Goal: Task Accomplishment & Management: Manage account settings

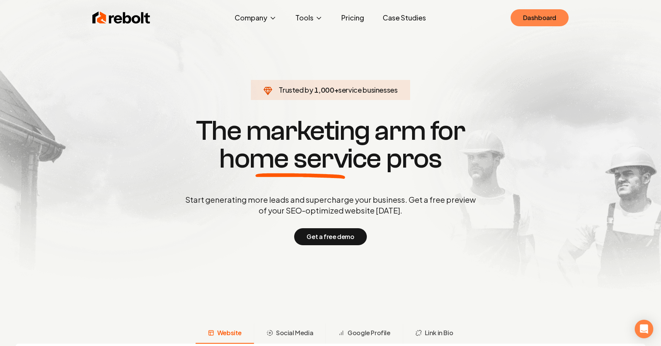
click at [537, 23] on link "Dashboard" at bounding box center [539, 17] width 58 height 17
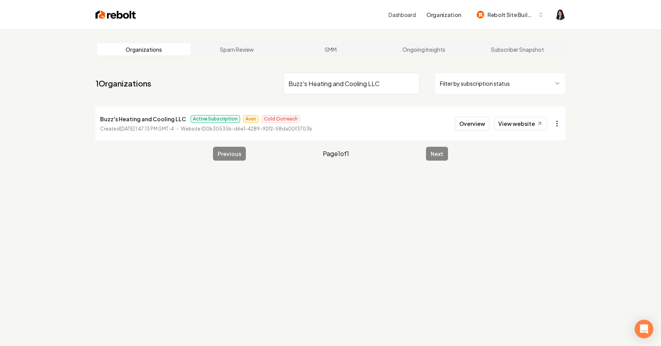
type input "Buzz's Heating and Cooling LLC"
click at [555, 124] on html "Dashboard Organization Rebolt Site Builder Organizations Spam Review SMM Ongoin…" at bounding box center [330, 173] width 661 height 346
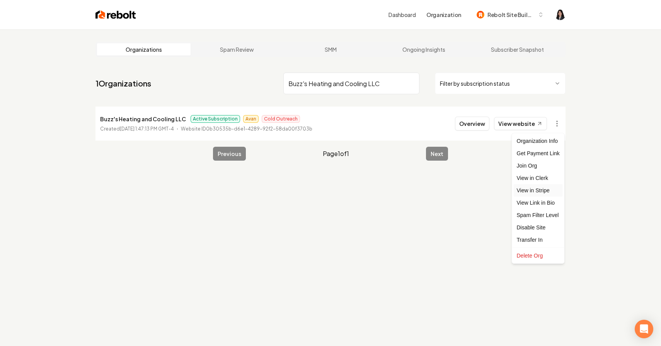
click at [545, 190] on link "View in Stripe" at bounding box center [537, 190] width 49 height 12
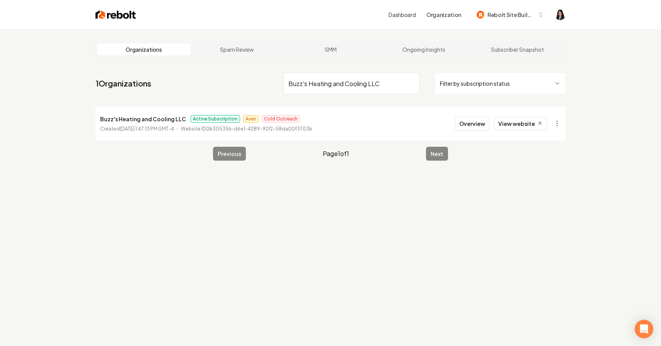
click at [411, 83] on input "Buzz's Heating and Cooling LLC" at bounding box center [351, 84] width 136 height 22
click at [459, 85] on html "Dashboard Organization Rebolt Site Builder Organizations Spam Review SMM Ongoin…" at bounding box center [330, 173] width 661 height 346
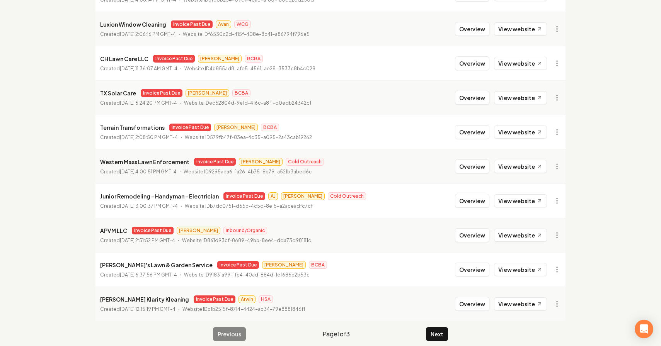
scroll to position [136, 0]
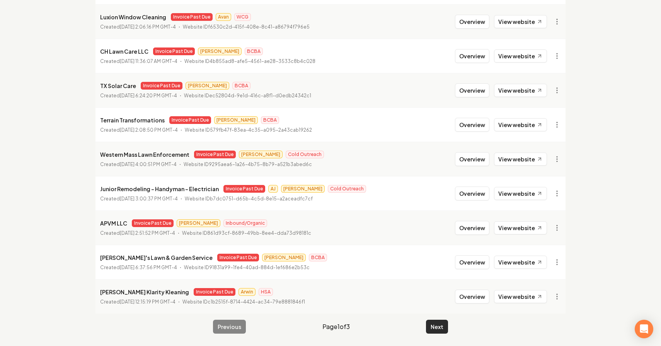
click at [437, 327] on button "Next" at bounding box center [437, 327] width 22 height 14
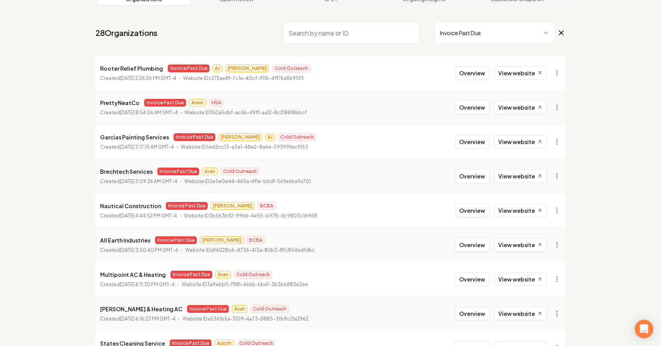
scroll to position [136, 0]
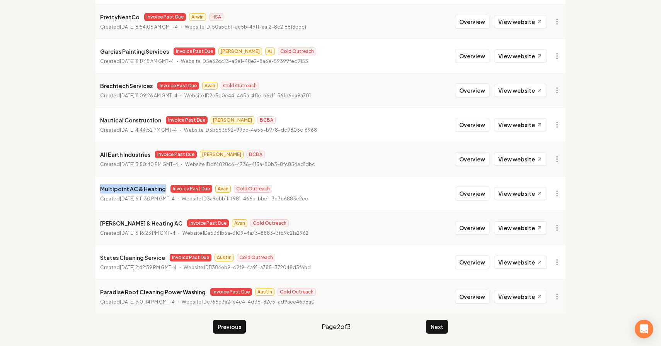
drag, startPoint x: 162, startPoint y: 189, endPoint x: 93, endPoint y: 188, distance: 68.8
click at [93, 188] on main "Organizations Spam Review SMM Ongoing Insights Subscriber Snapshot 28 Organizat…" at bounding box center [330, 119] width 494 height 453
copy p "Multipoint AC & Heating"
click at [438, 326] on button "Next" at bounding box center [437, 327] width 22 height 14
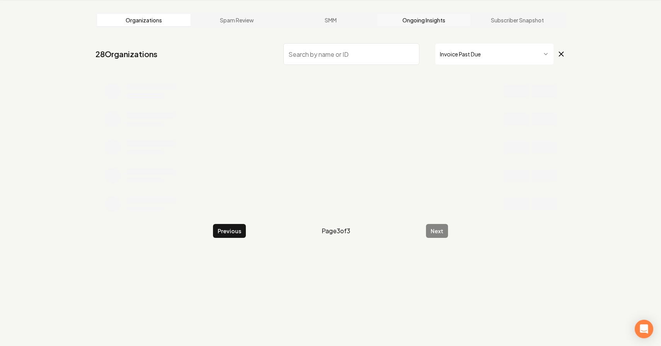
scroll to position [68, 0]
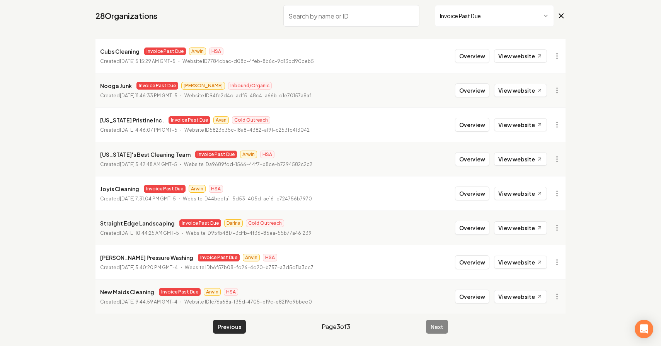
click at [231, 326] on button "Previous" at bounding box center [229, 327] width 33 height 14
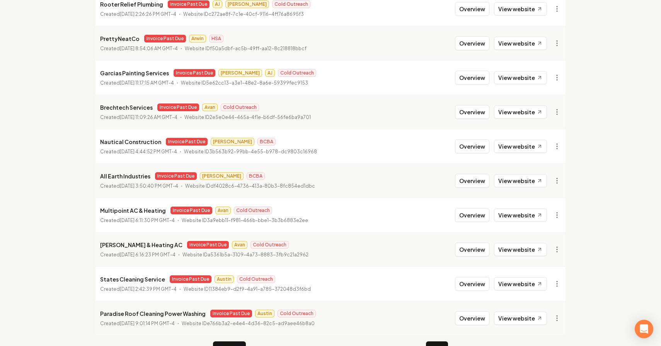
scroll to position [136, 0]
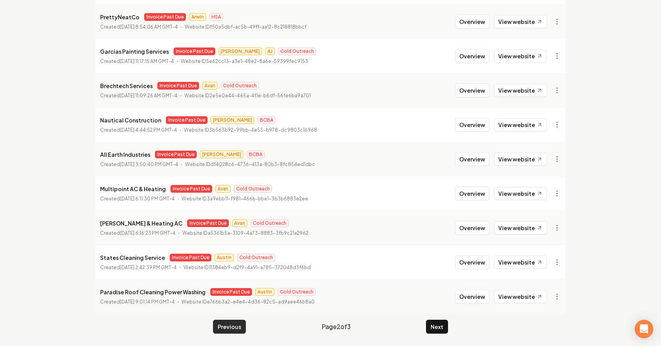
click at [222, 331] on button "Previous" at bounding box center [229, 327] width 33 height 14
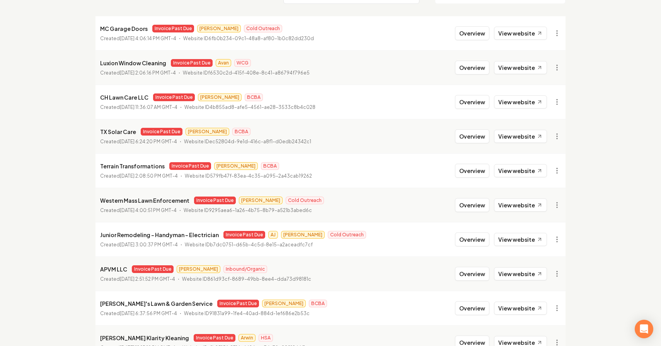
scroll to position [136, 0]
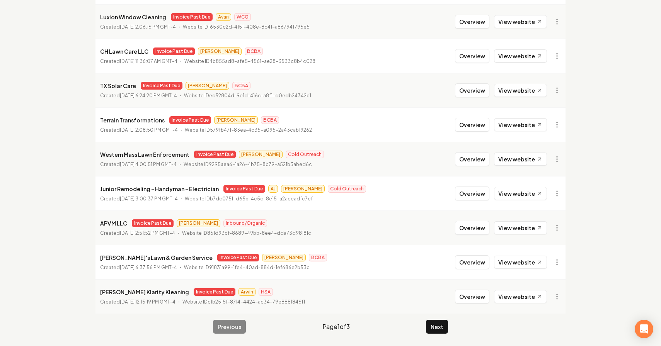
click at [424, 329] on div "Previous Page 1 of 3 Next" at bounding box center [330, 327] width 235 height 14
click at [433, 329] on button "Next" at bounding box center [437, 327] width 22 height 14
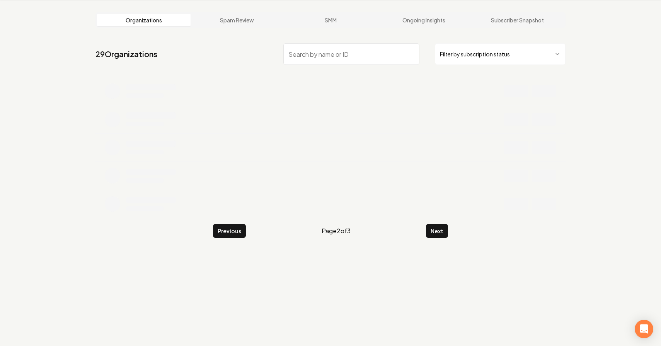
scroll to position [136, 0]
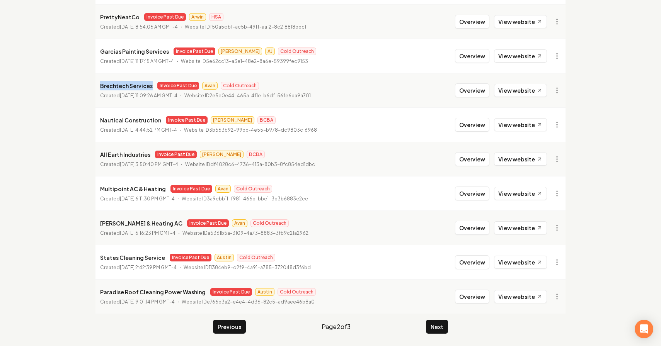
drag, startPoint x: 151, startPoint y: 85, endPoint x: 100, endPoint y: 84, distance: 51.8
click at [100, 84] on li "Brechtech Services Invoice Past Due Avan Cold Outreach Created July 3, 2025, 11…" at bounding box center [330, 90] width 470 height 34
copy p "Brechtech Services"
click at [557, 89] on html "Dashboard Organization Rebolt Site Builder Organizations Spam Review SMM Ongoin…" at bounding box center [330, 37] width 661 height 346
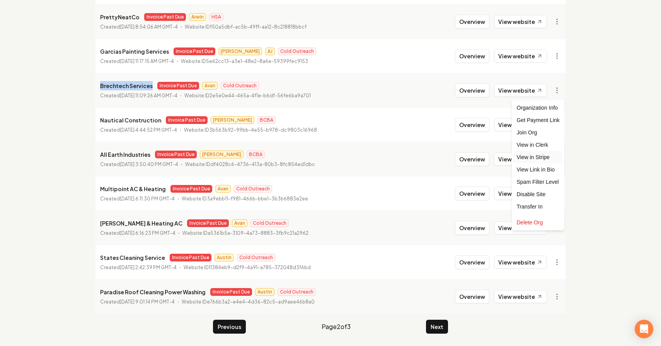
click at [550, 156] on link "View in Stripe" at bounding box center [537, 157] width 49 height 12
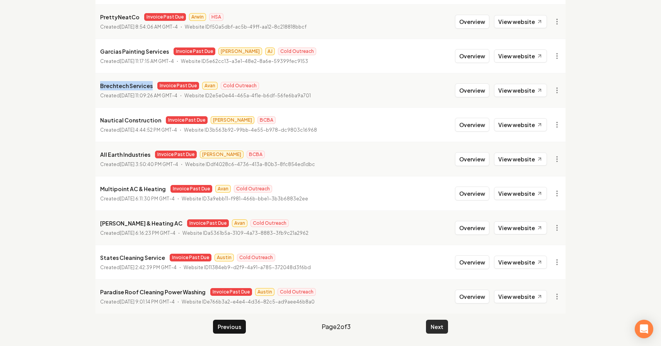
click at [440, 327] on button "Next" at bounding box center [437, 327] width 22 height 14
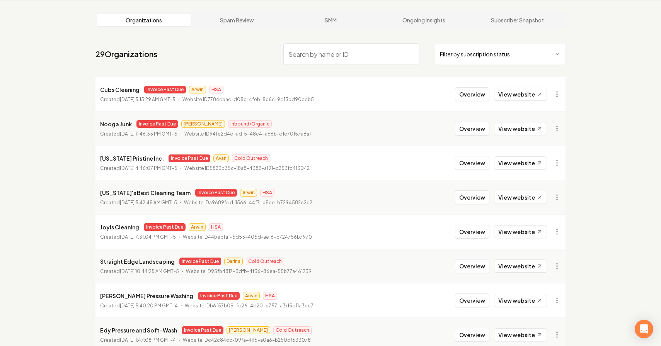
scroll to position [102, 0]
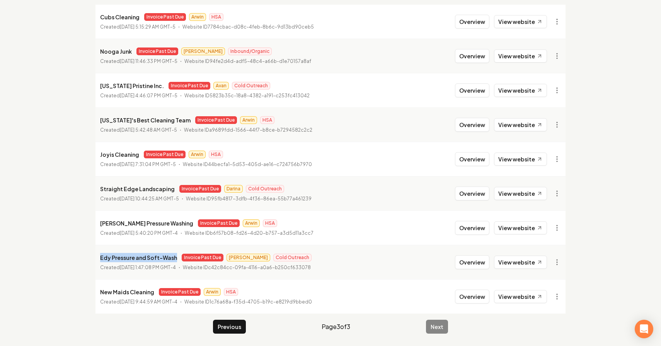
drag, startPoint x: 175, startPoint y: 258, endPoint x: 100, endPoint y: 255, distance: 75.0
click at [100, 255] on div "Edy Pressure and Soft-Wash Invoice Past Due James Cold Outreach" at bounding box center [205, 257] width 211 height 9
copy p "Edy Pressure and Soft-Wash"
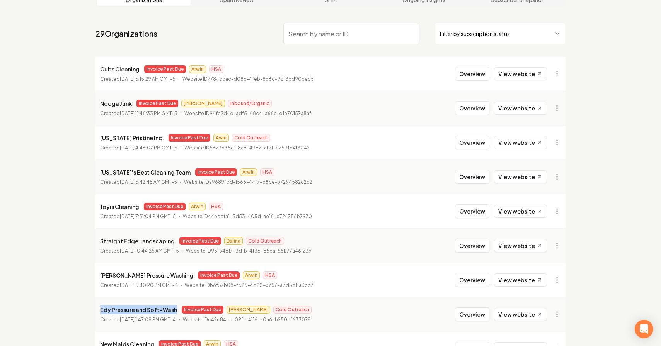
scroll to position [48, 0]
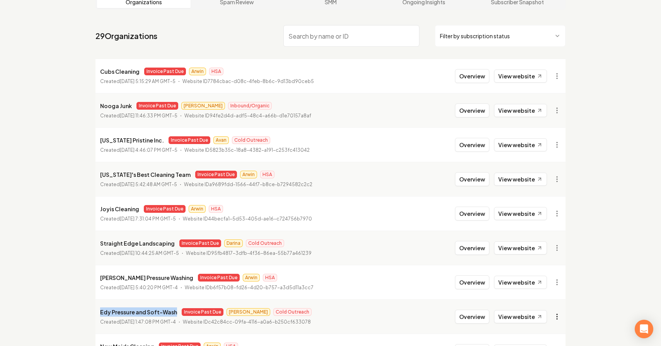
click at [556, 299] on html "Dashboard Organization Rebolt Site Builder Organizations Spam Review SMM Ongoin…" at bounding box center [330, 125] width 661 height 346
click at [549, 236] on link "View in Stripe" at bounding box center [537, 234] width 49 height 12
click at [513, 312] on link "View website" at bounding box center [520, 316] width 53 height 13
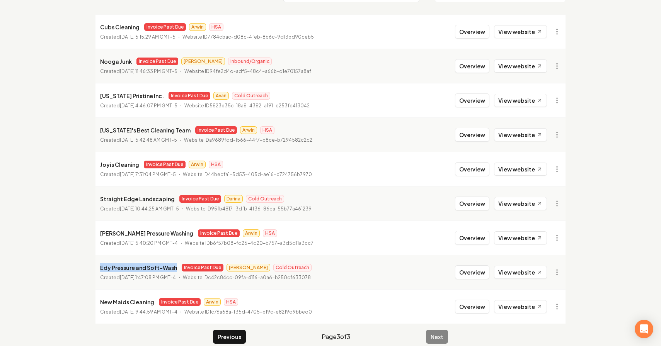
scroll to position [98, 0]
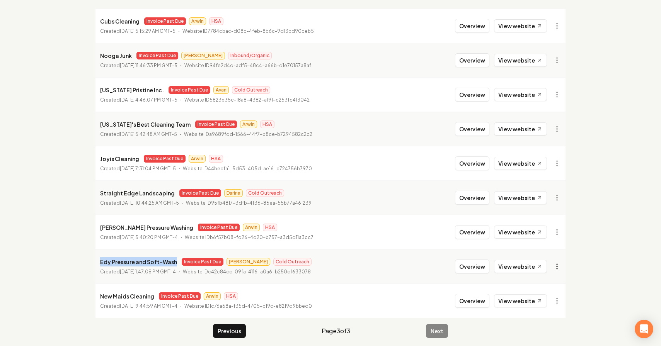
click at [559, 248] on html "Dashboard Organization Rebolt Site Builder Organizations Spam Review SMM Ongoin…" at bounding box center [330, 75] width 661 height 346
click at [553, 185] on link "View in Stripe" at bounding box center [537, 184] width 49 height 12
click at [236, 333] on button "Previous" at bounding box center [229, 331] width 33 height 14
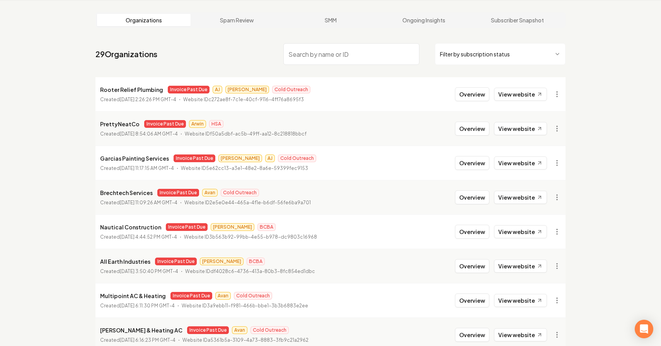
scroll to position [98, 0]
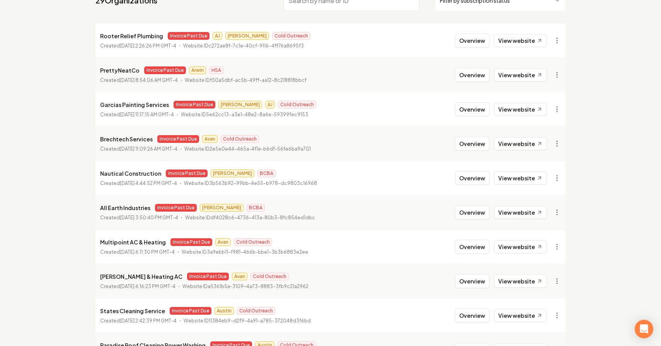
scroll to position [136, 0]
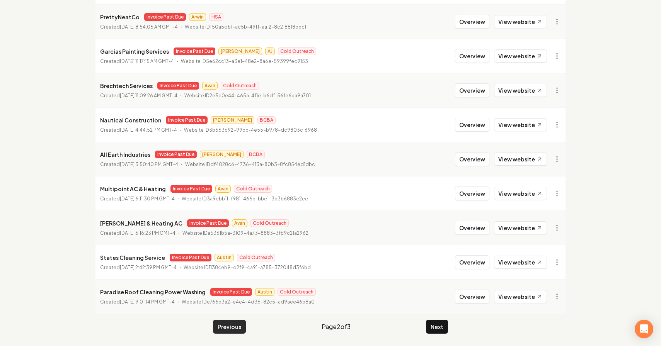
click at [235, 326] on button "Previous" at bounding box center [229, 327] width 33 height 14
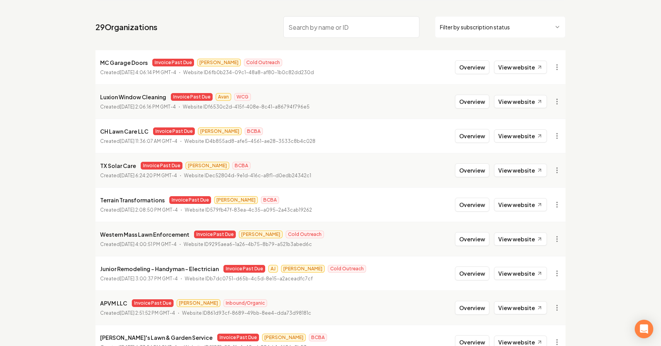
scroll to position [136, 0]
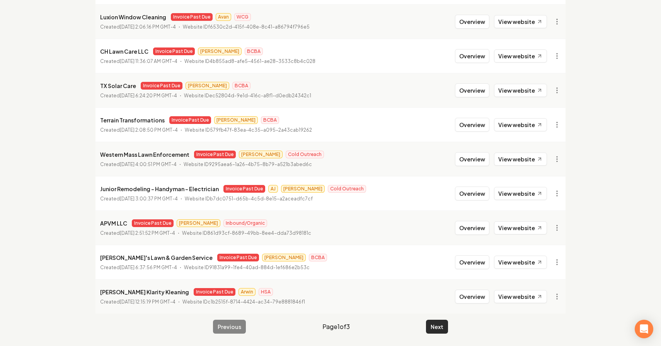
click at [429, 322] on button "Next" at bounding box center [437, 327] width 22 height 14
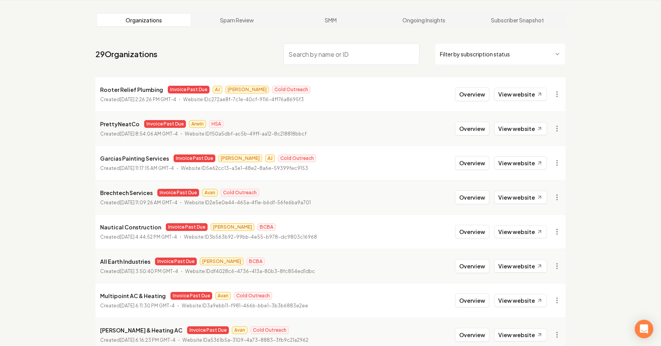
scroll to position [136, 0]
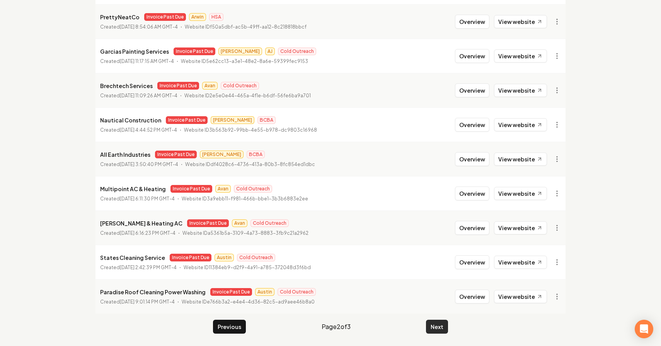
click at [433, 322] on button "Next" at bounding box center [437, 327] width 22 height 14
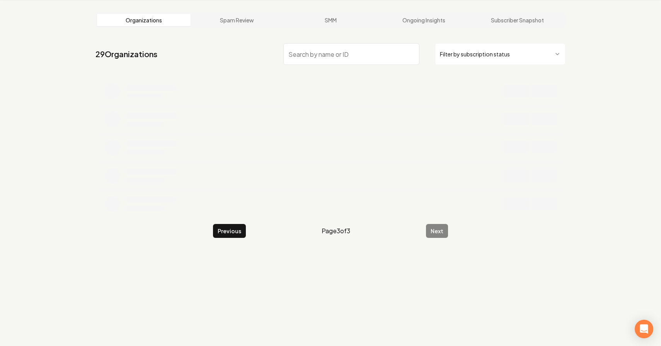
scroll to position [102, 0]
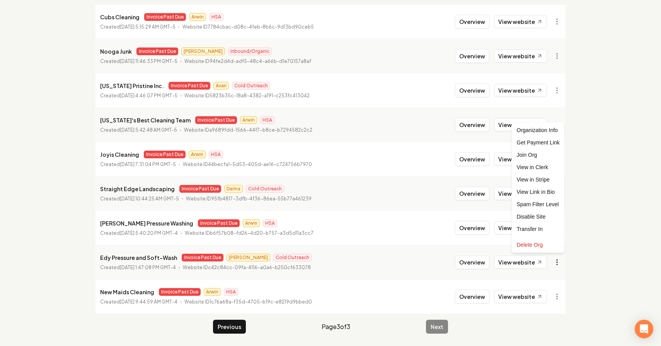
click at [559, 244] on html "Dashboard Organization Rebolt Site Builder Organizations Spam Review SMM Ongoin…" at bounding box center [330, 71] width 661 height 346
click at [546, 180] on link "View in Stripe" at bounding box center [537, 179] width 49 height 12
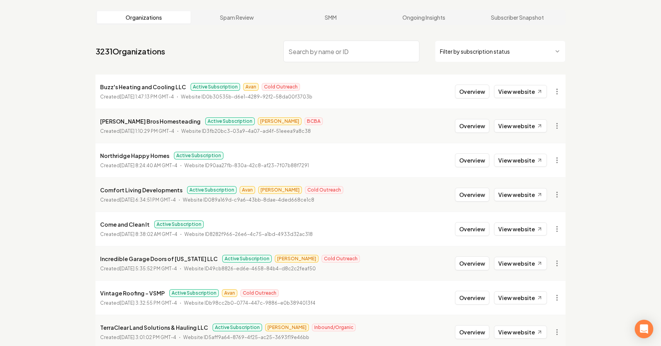
scroll to position [33, 0]
click at [448, 50] on html "Dashboard Organization Rebolt Site Builder Organizations Spam Review SMM Ongoin…" at bounding box center [330, 140] width 661 height 346
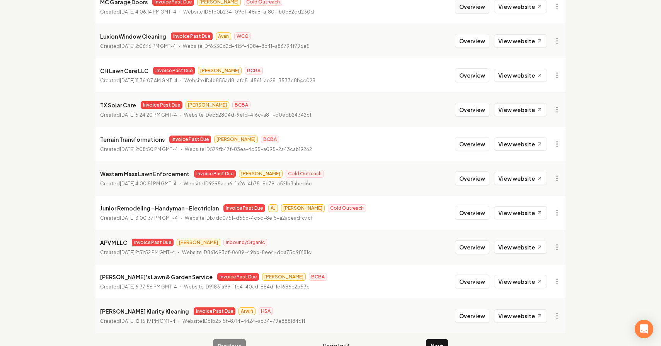
scroll to position [134, 0]
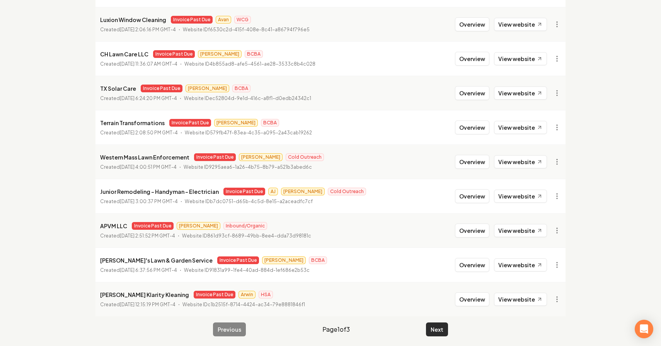
click at [439, 329] on button "Next" at bounding box center [437, 330] width 22 height 14
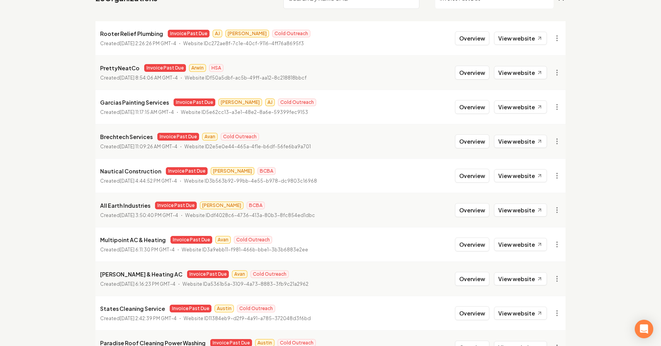
scroll to position [136, 0]
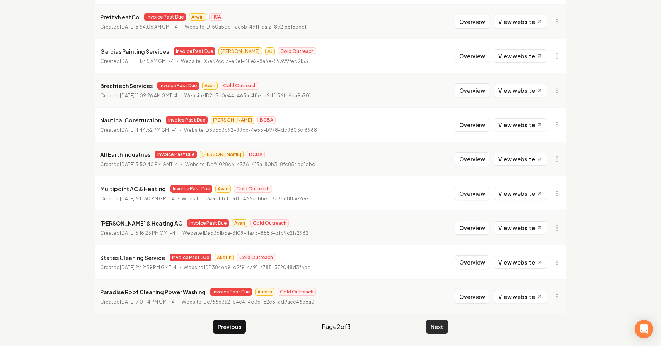
click at [440, 325] on button "Next" at bounding box center [437, 327] width 22 height 14
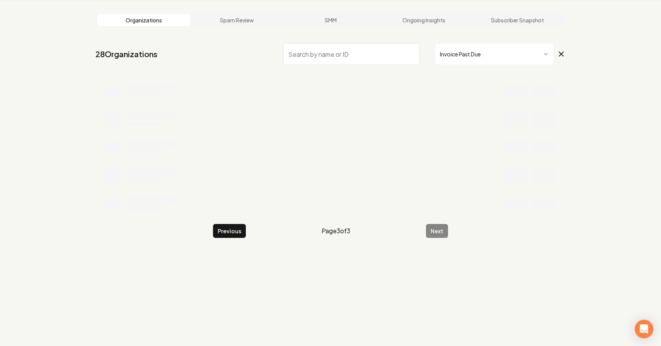
scroll to position [68, 0]
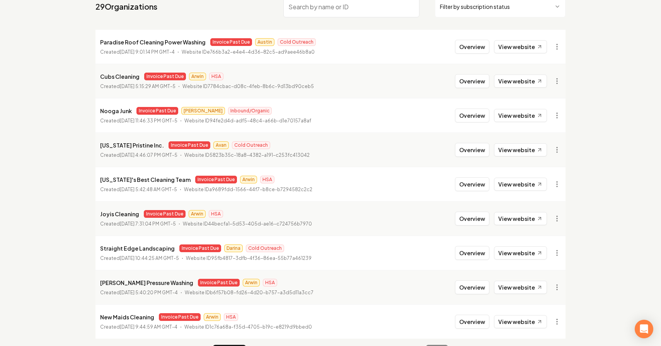
scroll to position [102, 0]
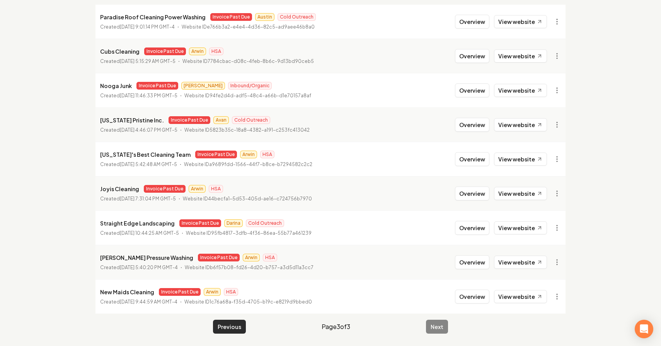
click at [233, 331] on button "Previous" at bounding box center [229, 327] width 33 height 14
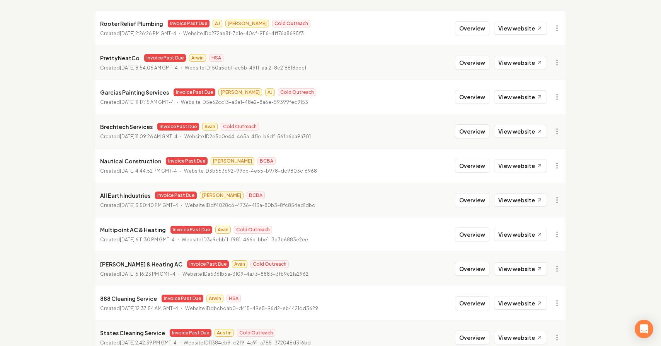
scroll to position [95, 0]
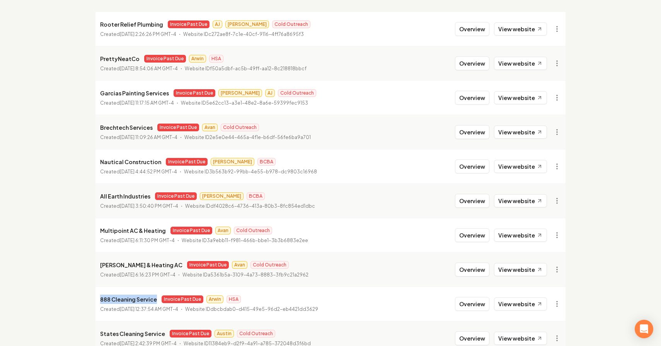
drag, startPoint x: 155, startPoint y: 299, endPoint x: 84, endPoint y: 301, distance: 70.7
click at [84, 301] on main "Organizations Spam Review SMM Ongoing Insights Subscriber Snapshot 29 Organizat…" at bounding box center [330, 161] width 494 height 453
copy p "888 Cleaning Service"
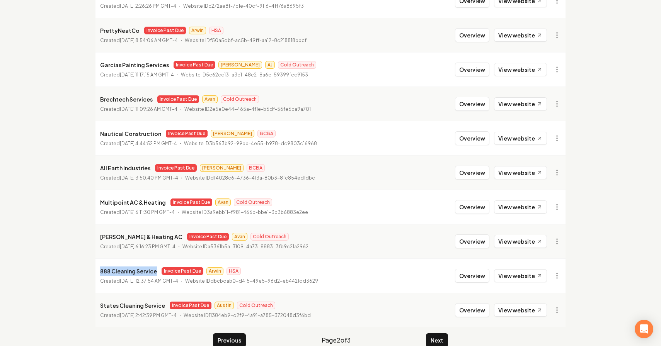
scroll to position [136, 0]
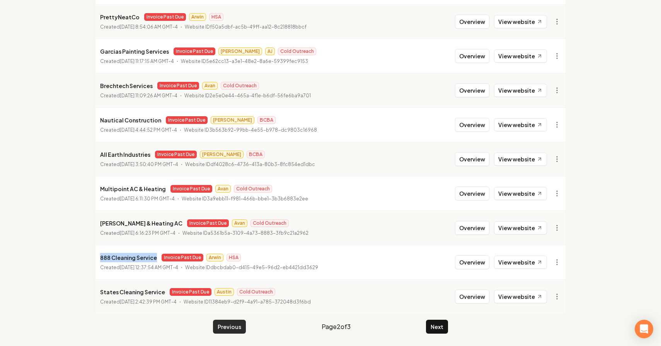
click at [235, 324] on button "Previous" at bounding box center [229, 327] width 33 height 14
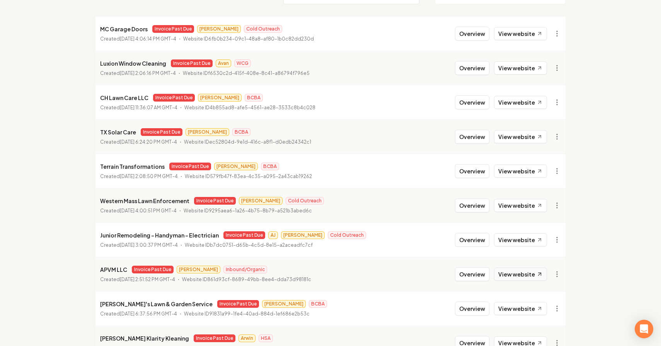
scroll to position [136, 0]
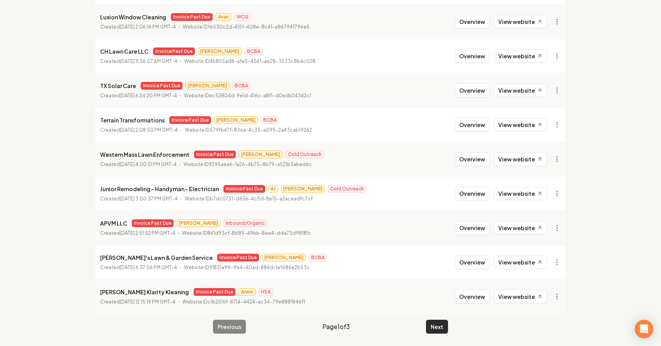
click at [437, 326] on button "Next" at bounding box center [437, 327] width 22 height 14
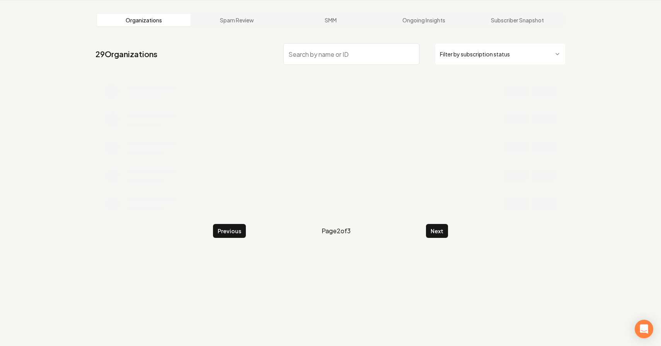
scroll to position [136, 0]
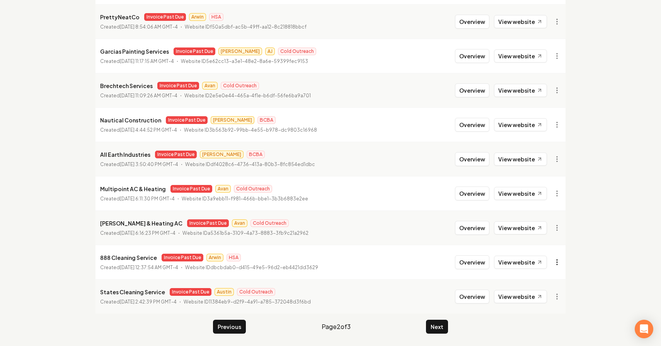
click at [557, 210] on html "Dashboard Organization Rebolt Site Builder Organizations Spam Review SMM Ongoin…" at bounding box center [330, 37] width 661 height 346
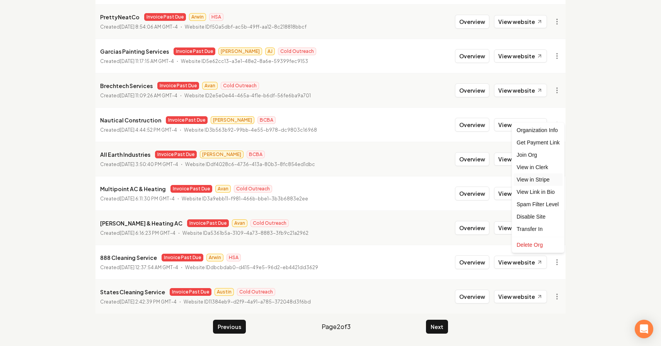
click at [545, 180] on link "View in Stripe" at bounding box center [537, 179] width 49 height 12
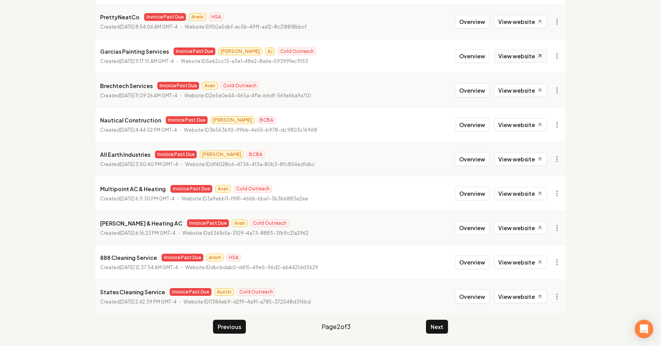
scroll to position [0, 0]
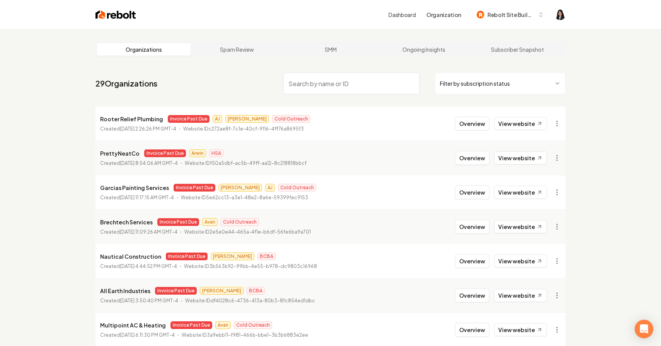
click at [357, 85] on input "search" at bounding box center [351, 84] width 136 height 22
click at [501, 86] on html "Dashboard Organization Rebolt Site Builder Organizations Spam Review SMM Ongoin…" at bounding box center [330, 173] width 661 height 346
click at [371, 84] on input "jg" at bounding box center [351, 84] width 136 height 22
type input "jg"
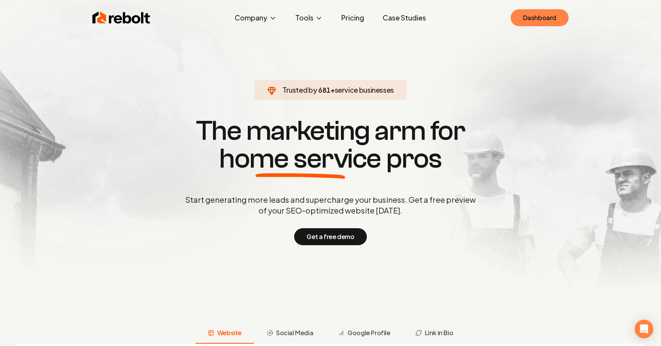
click at [528, 16] on link "Dashboard" at bounding box center [539, 17] width 58 height 17
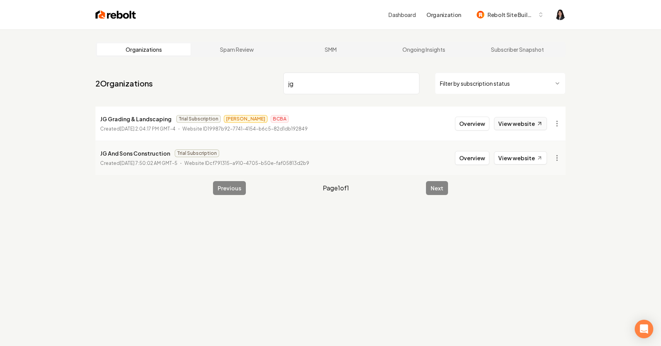
type input "jg"
click at [525, 124] on link "View website" at bounding box center [520, 123] width 53 height 13
click at [411, 82] on input "jg" at bounding box center [351, 84] width 136 height 22
click at [480, 87] on html "Dashboard Organization Rebolt Site Builder Organizations Spam Review SMM Ongoin…" at bounding box center [330, 173] width 661 height 346
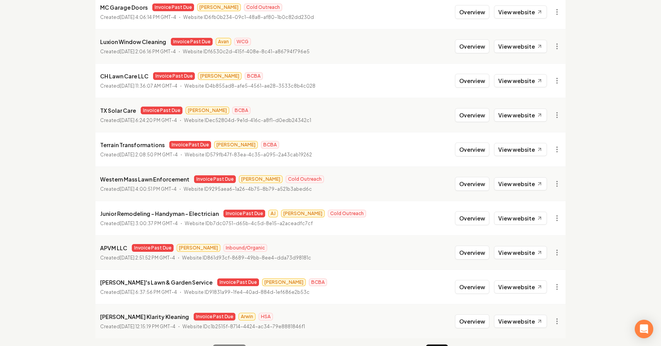
scroll to position [136, 0]
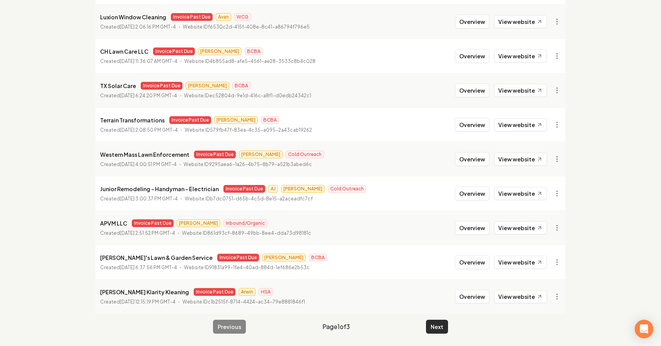
click at [428, 328] on button "Next" at bounding box center [437, 327] width 22 height 14
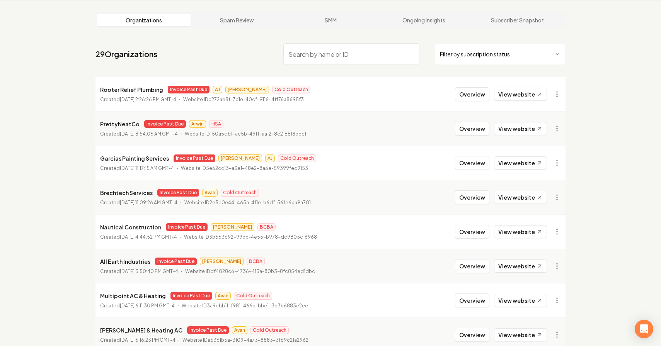
scroll to position [136, 0]
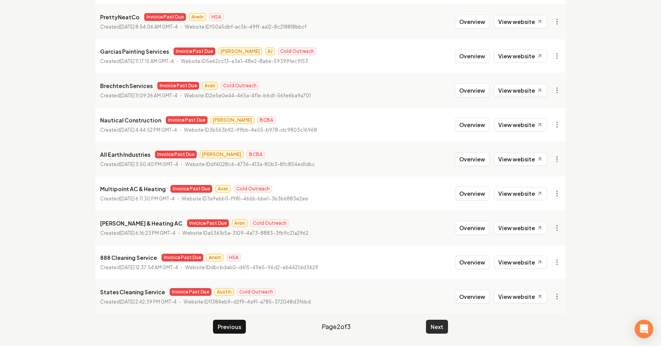
click at [433, 324] on button "Next" at bounding box center [437, 327] width 22 height 14
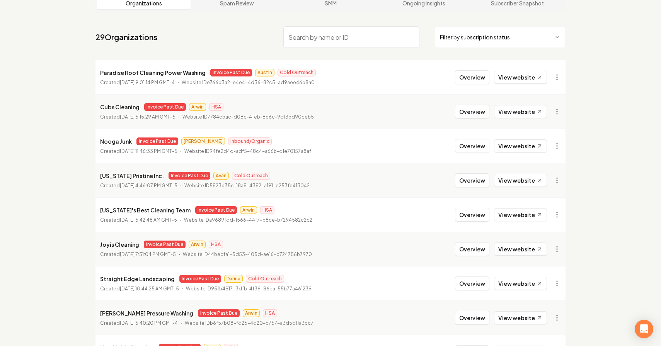
scroll to position [44, 0]
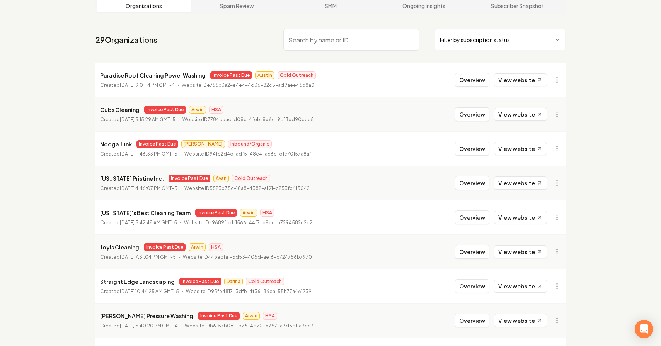
click at [352, 41] on input "search" at bounding box center [351, 40] width 136 height 22
type input "r"
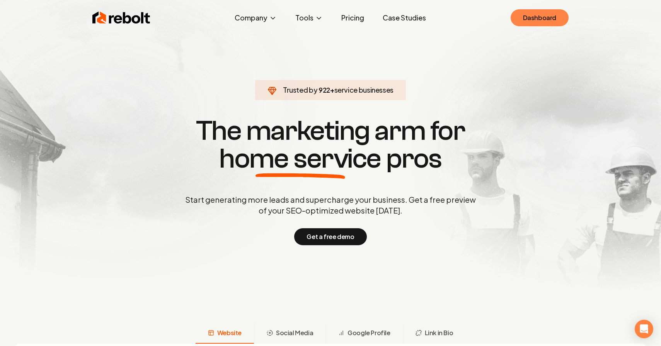
click at [543, 17] on link "Dashboard" at bounding box center [539, 17] width 58 height 17
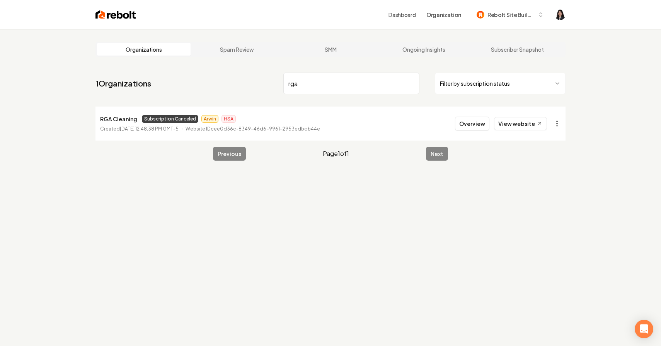
click at [558, 121] on html "Dashboard Organization Rebolt Site Builder Organizations Spam Review SMM Ongoin…" at bounding box center [330, 173] width 661 height 346
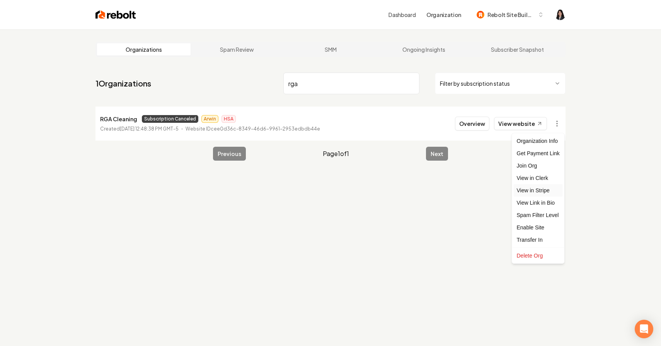
click at [542, 192] on link "View in Stripe" at bounding box center [537, 190] width 49 height 12
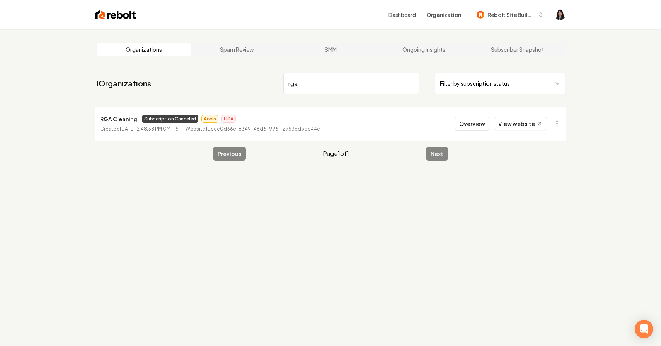
drag, startPoint x: 342, startPoint y: 83, endPoint x: 284, endPoint y: 86, distance: 58.8
click at [284, 86] on input "rga" at bounding box center [351, 84] width 136 height 22
drag, startPoint x: 323, startPoint y: 85, endPoint x: 167, endPoint y: 64, distance: 157.4
click at [167, 64] on main "Organizations Spam Review SMM Ongoing Insights Subscriber Snapshot 1 Organizati…" at bounding box center [330, 101] width 494 height 144
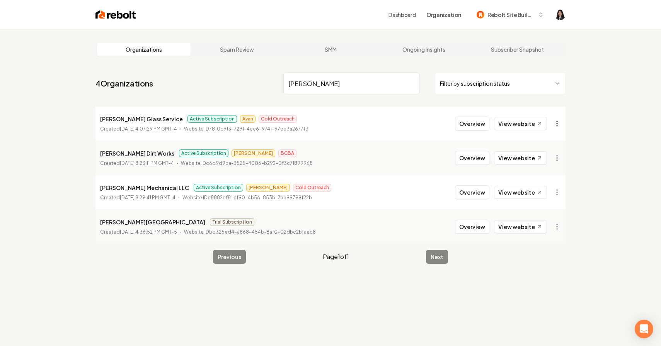
click at [555, 123] on html "Dashboard Organization Rebolt Site Builder Organizations Spam Review SMM Ongoin…" at bounding box center [330, 173] width 661 height 346
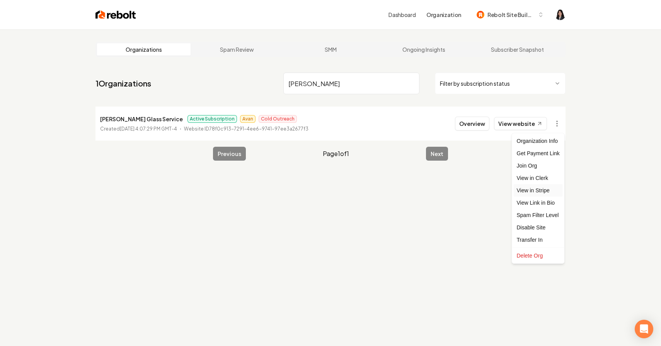
click at [546, 192] on link "View in Stripe" at bounding box center [537, 190] width 49 height 12
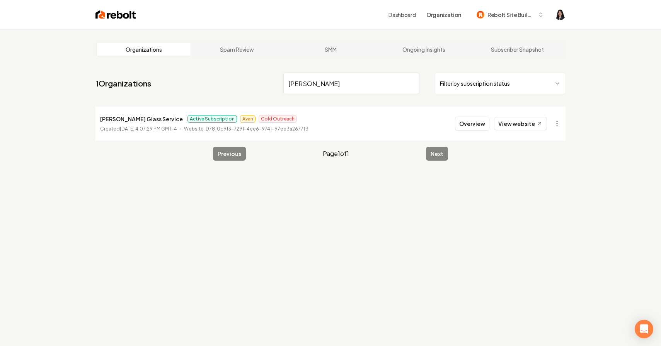
drag, startPoint x: 325, startPoint y: 90, endPoint x: 220, endPoint y: 82, distance: 105.4
click at [220, 82] on nav "1 Organizations [PERSON_NAME] g Filter by subscription status" at bounding box center [330, 87] width 470 height 34
drag, startPoint x: 329, startPoint y: 79, endPoint x: 192, endPoint y: 51, distance: 139.6
click at [192, 52] on main "Organizations Spam Review SMM Ongoing Insights Subscriber Snapshot 1 Organizati…" at bounding box center [330, 101] width 494 height 144
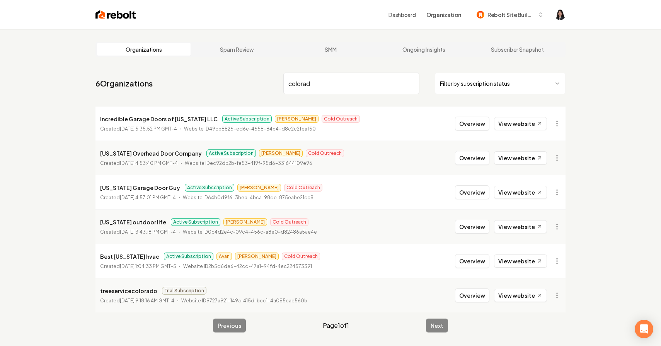
type input "colorad"
